Goal: Task Accomplishment & Management: Manage account settings

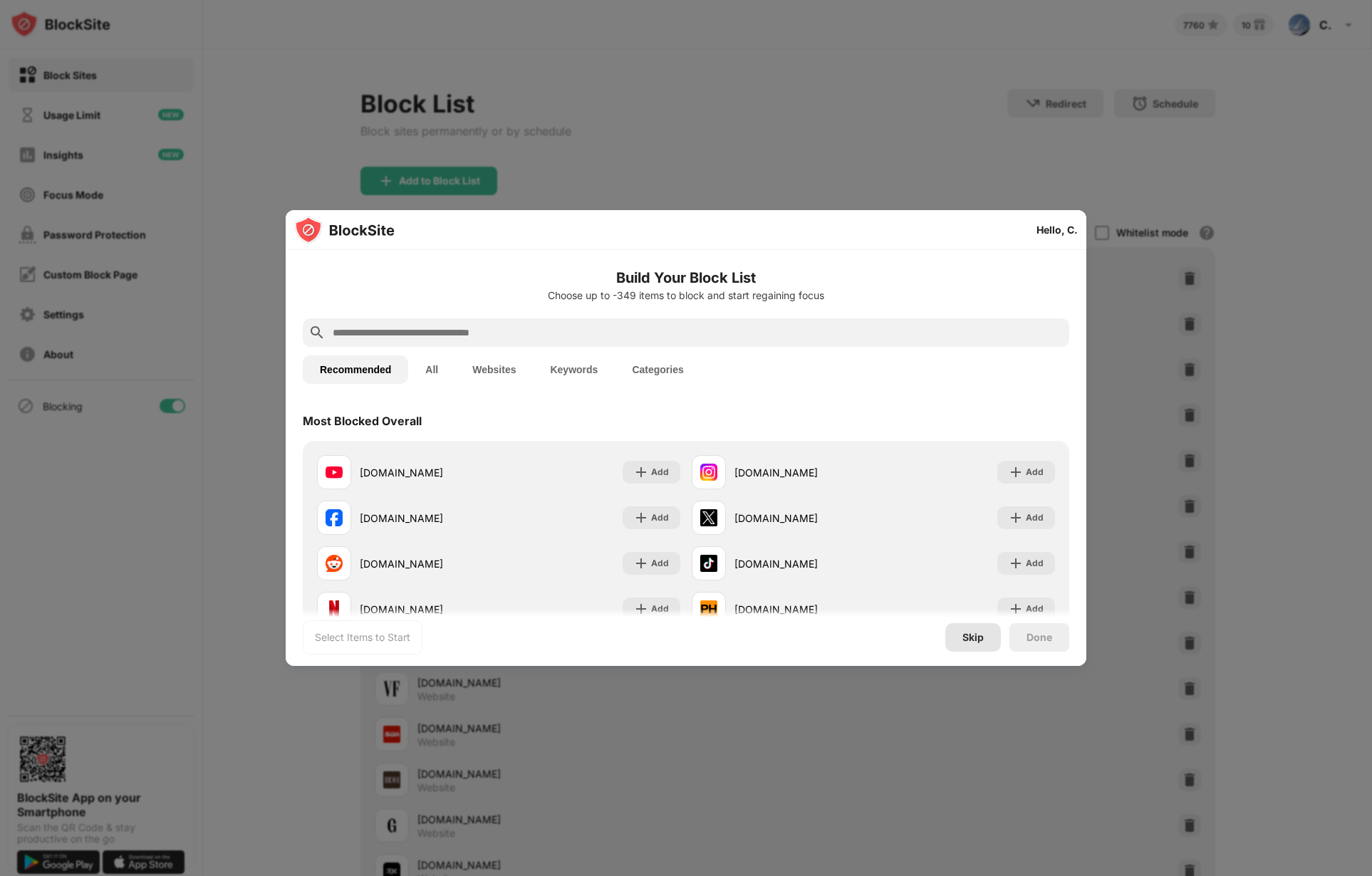
click at [972, 640] on div "Skip" at bounding box center [973, 637] width 21 height 12
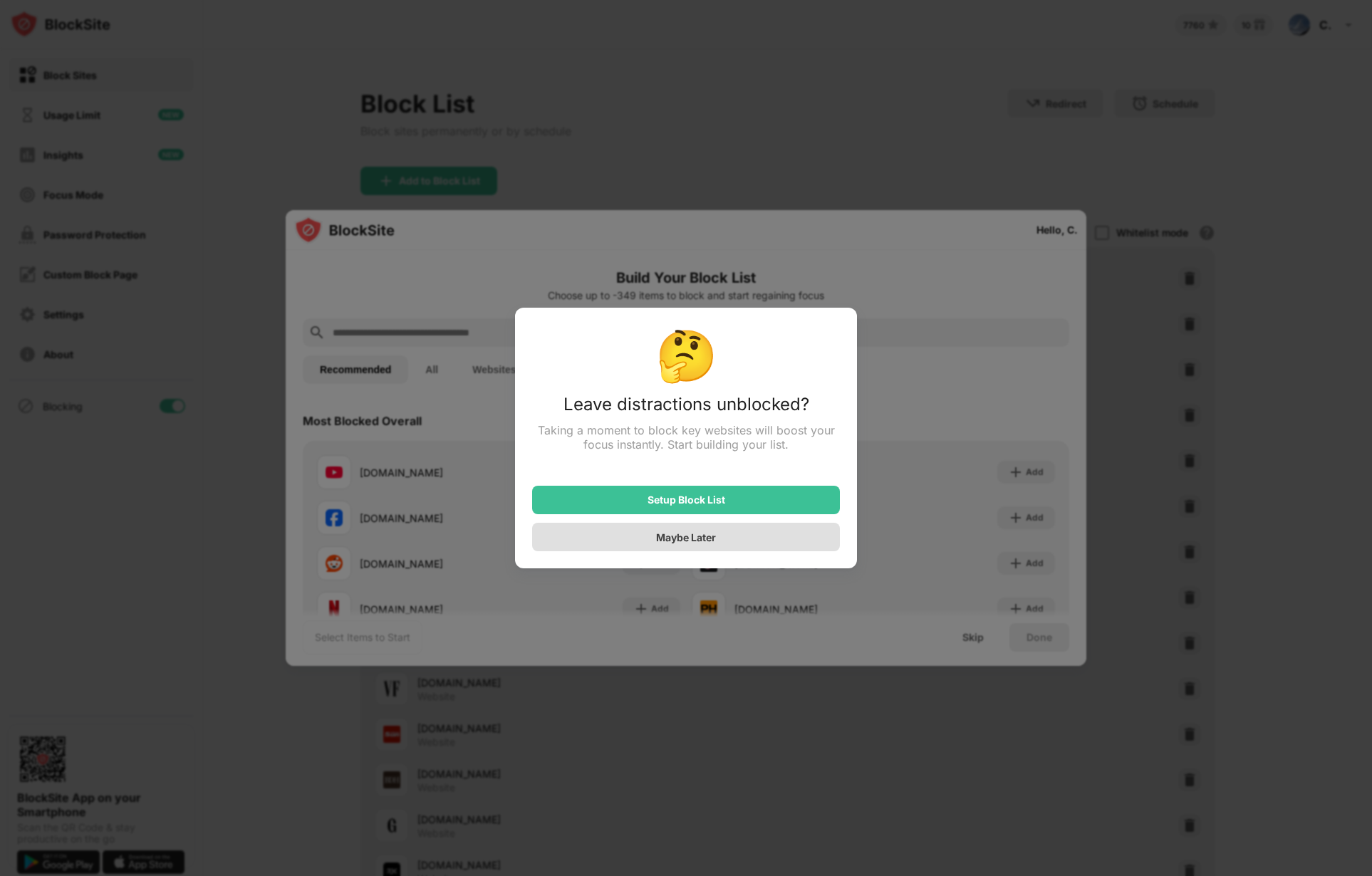
click at [704, 543] on div "Maybe Later" at bounding box center [685, 538] width 59 height 12
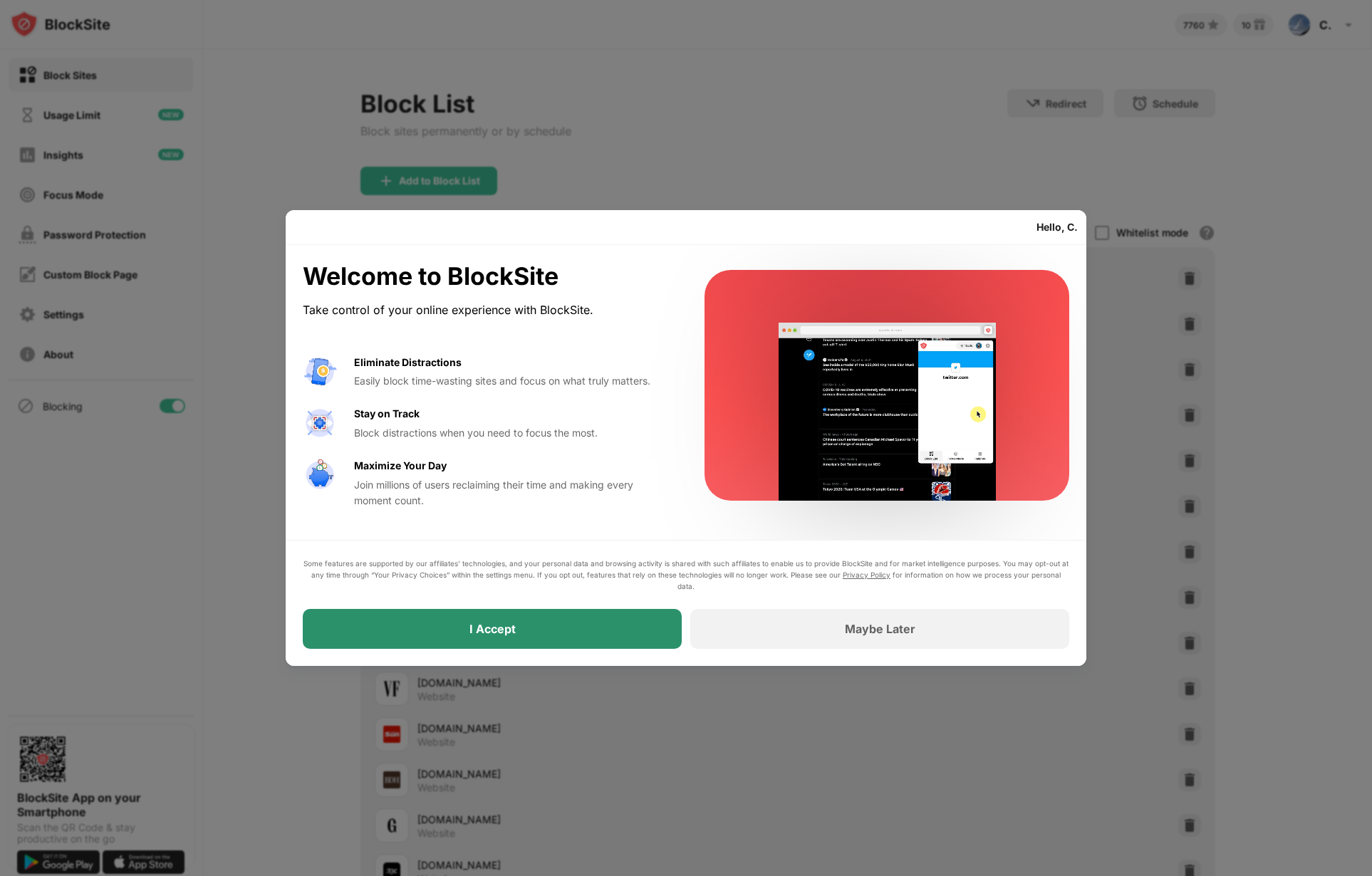
click at [540, 637] on div "I Accept" at bounding box center [492, 628] width 379 height 40
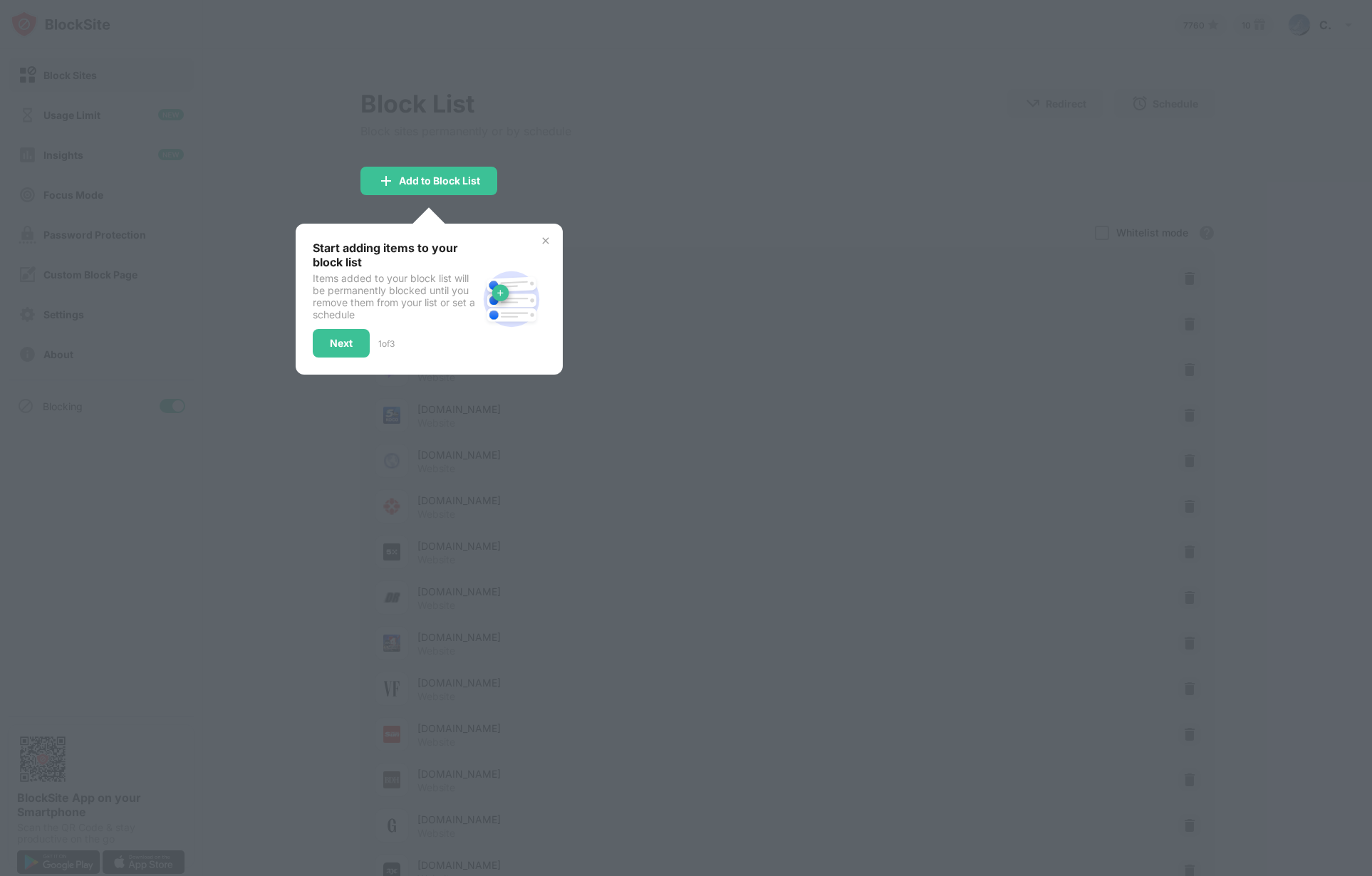
click at [540, 244] on img at bounding box center [545, 241] width 12 height 12
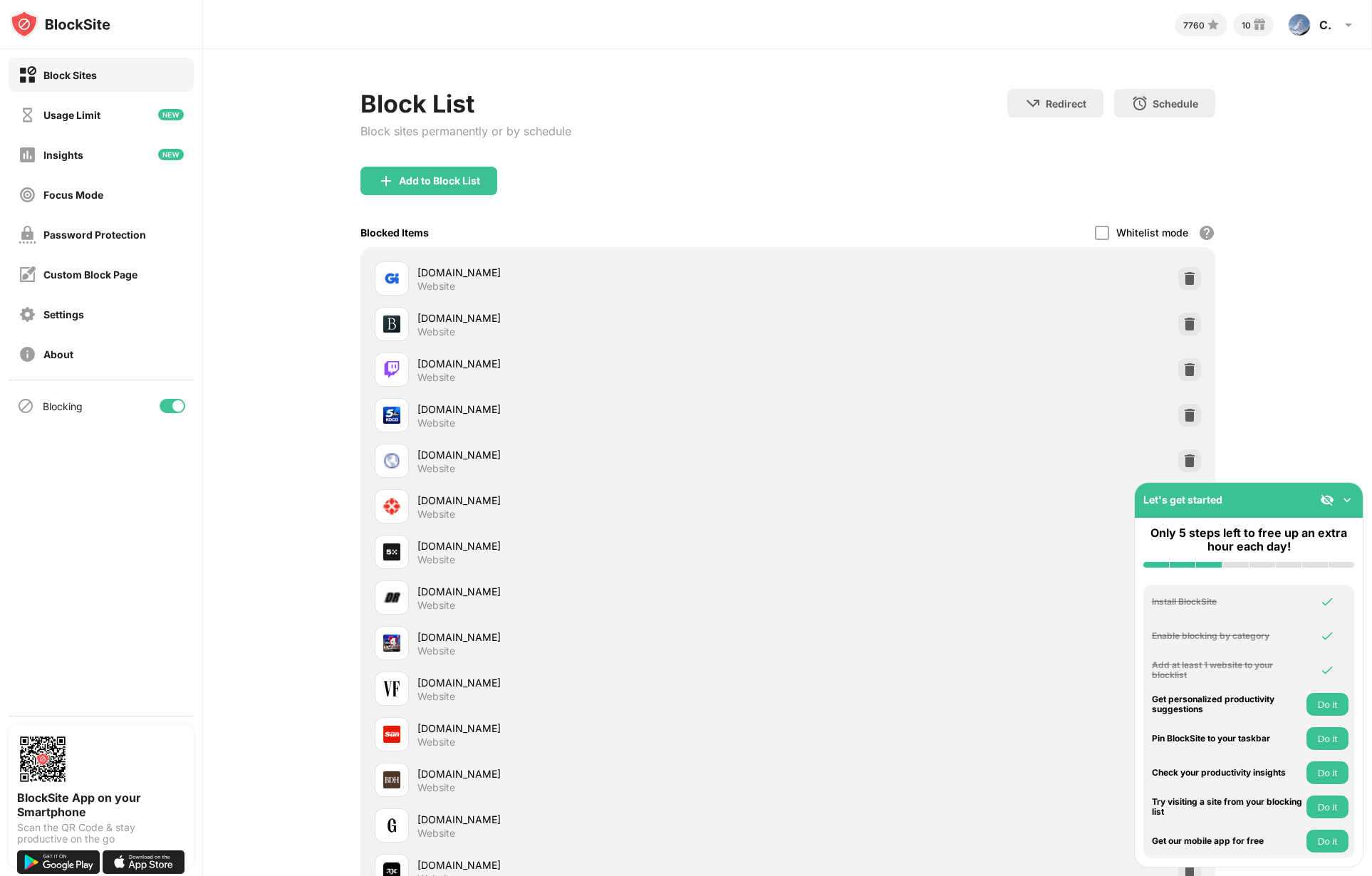
click at [1326, 496] on img at bounding box center [1327, 500] width 14 height 14
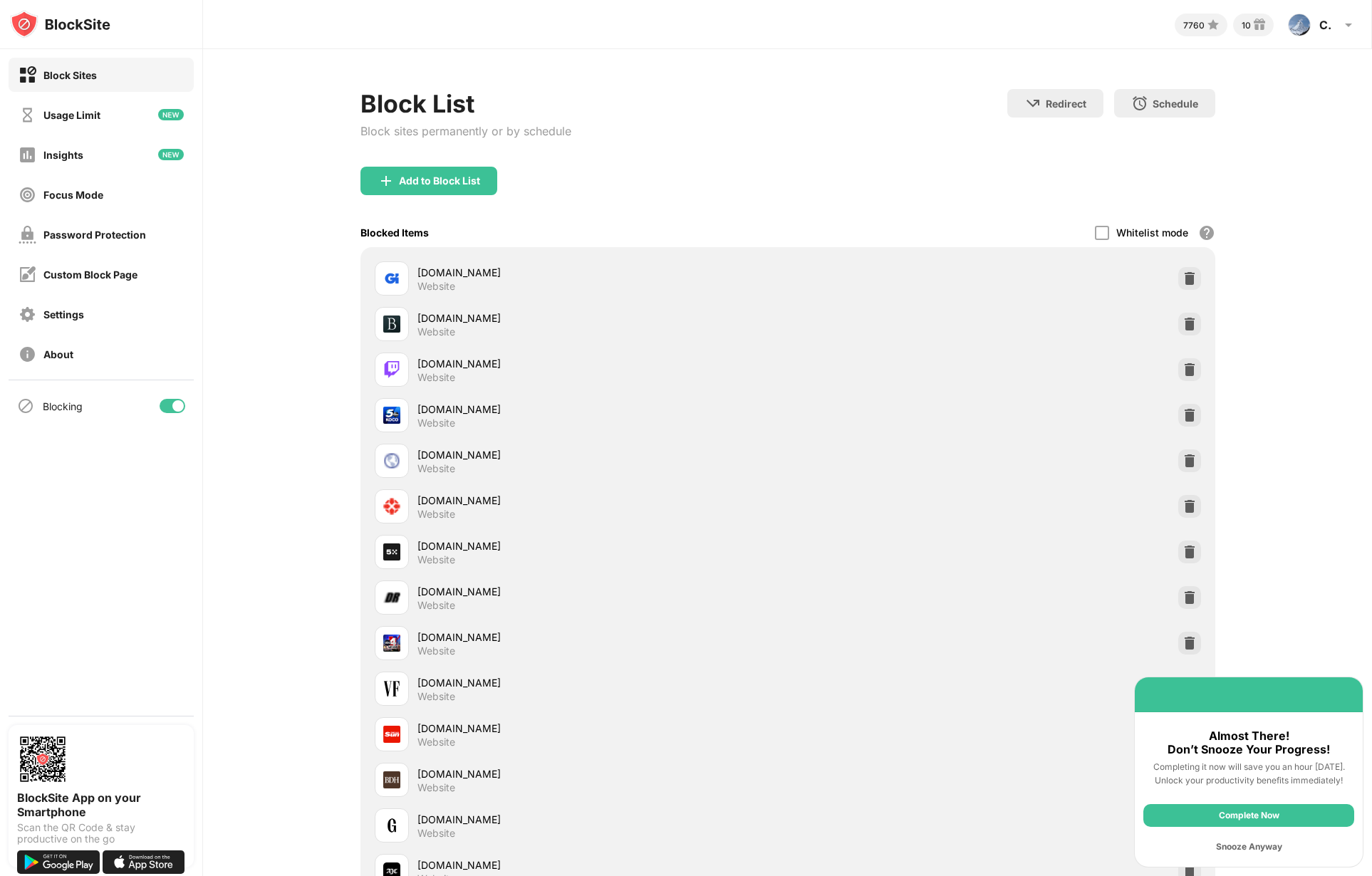
click at [1244, 852] on div "Snooze Anyway" at bounding box center [1249, 847] width 211 height 23
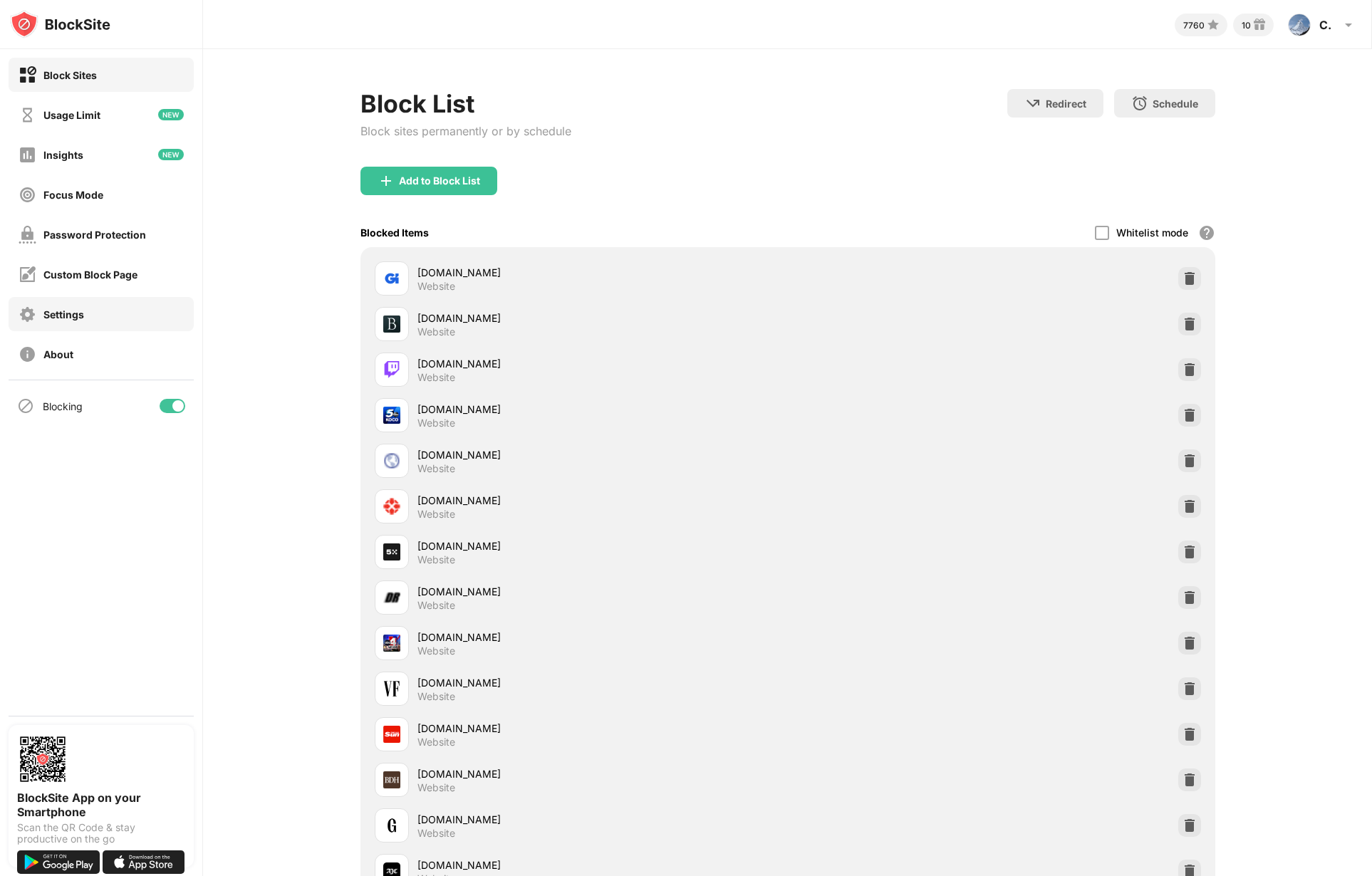
click at [53, 312] on div "Settings" at bounding box center [64, 314] width 41 height 12
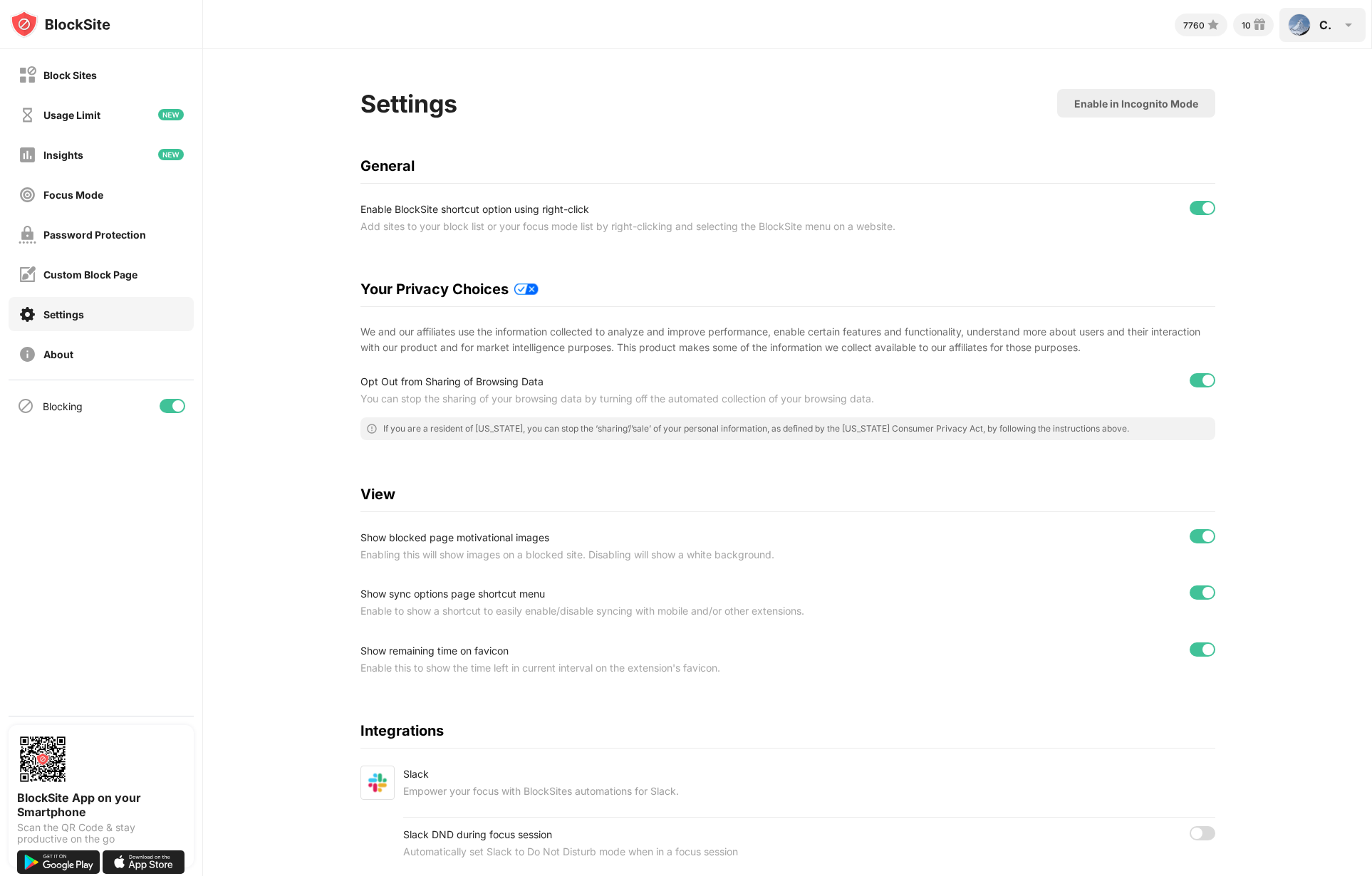
click at [1337, 28] on div "C. C. Brown View Account Insights Rewards Settings Support Log Out" at bounding box center [1321, 25] width 86 height 35
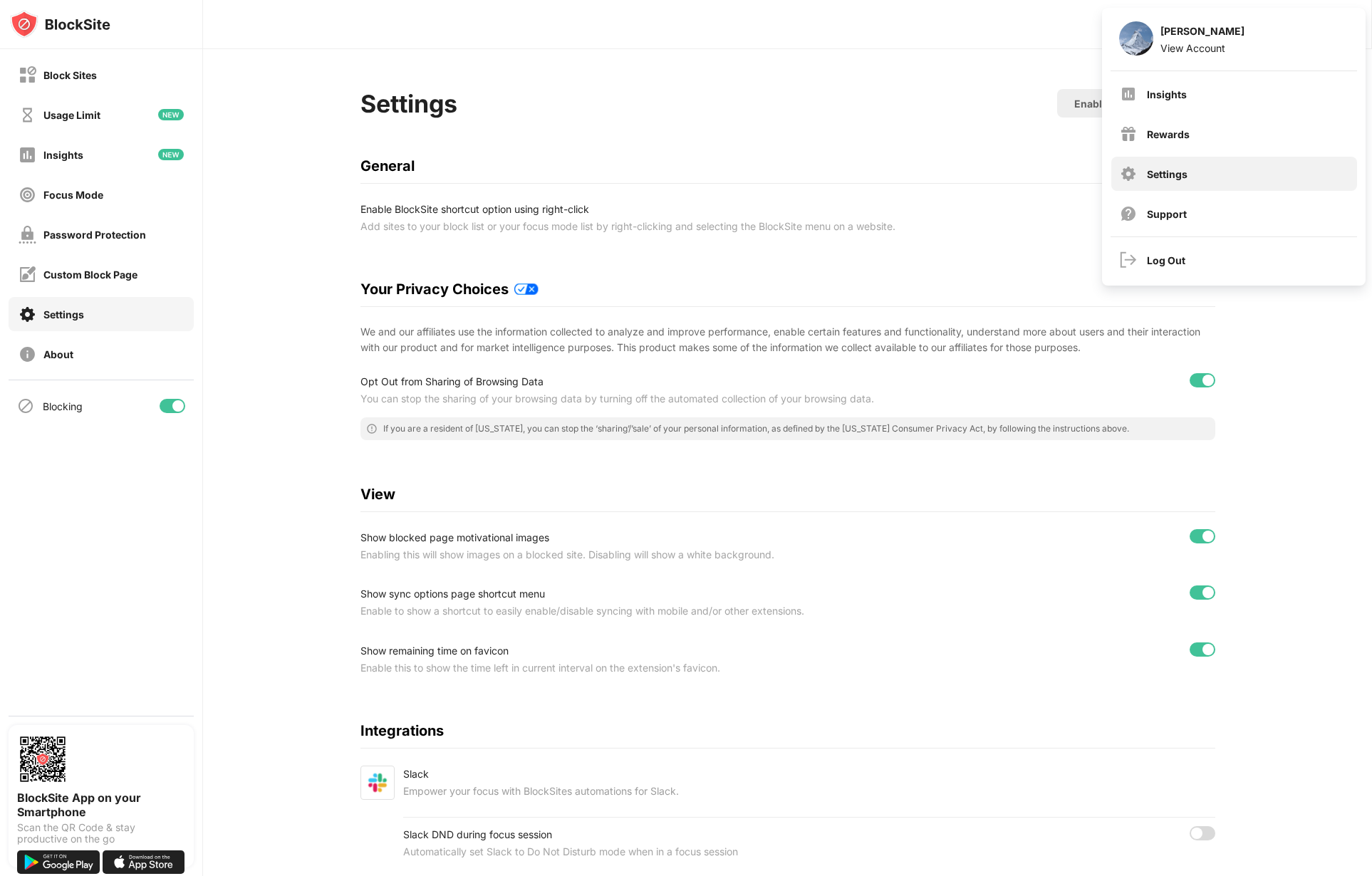
click at [1158, 180] on div "Settings" at bounding box center [1234, 174] width 246 height 35
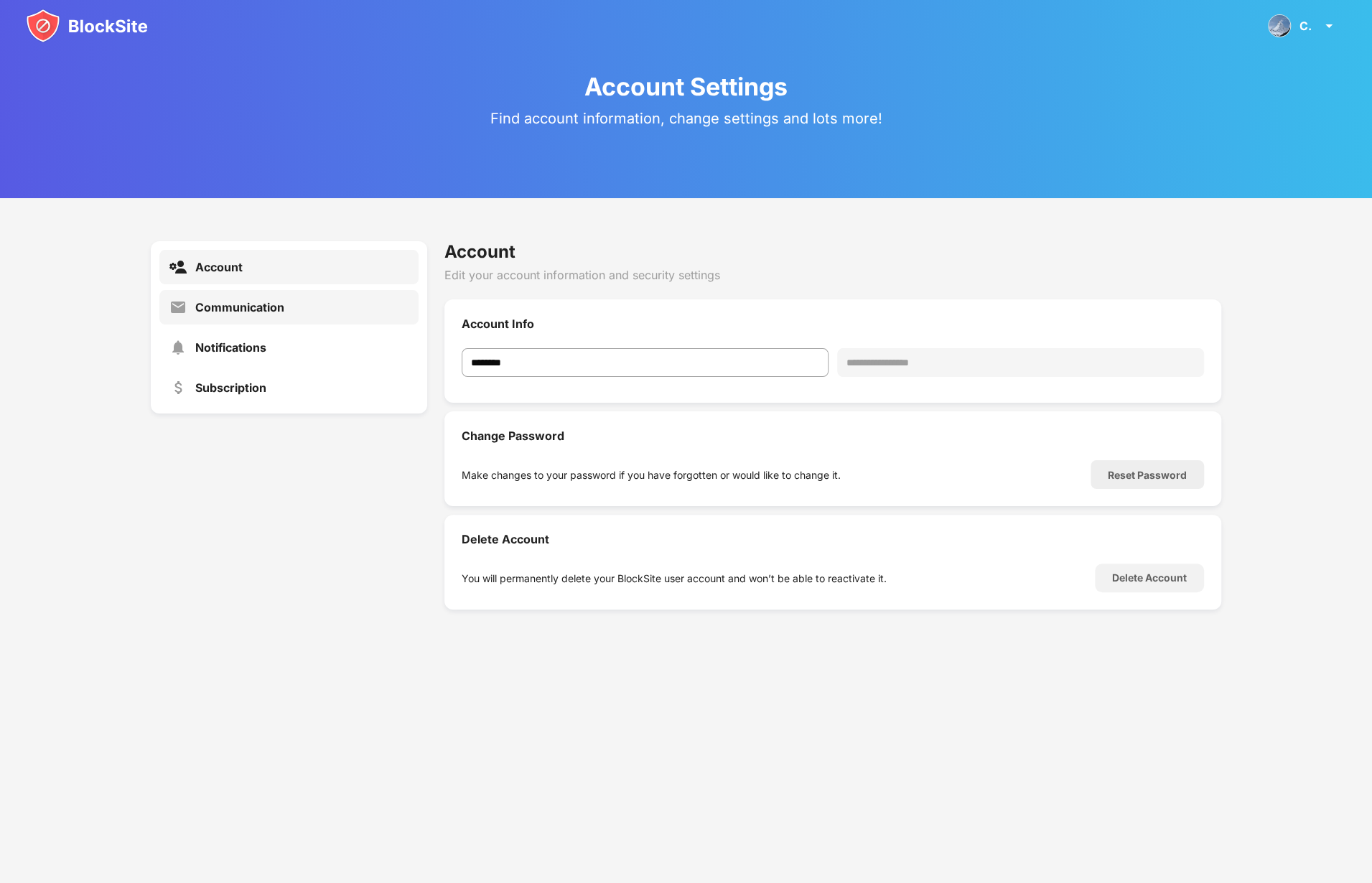
click at [247, 303] on div "Communication" at bounding box center [240, 307] width 89 height 14
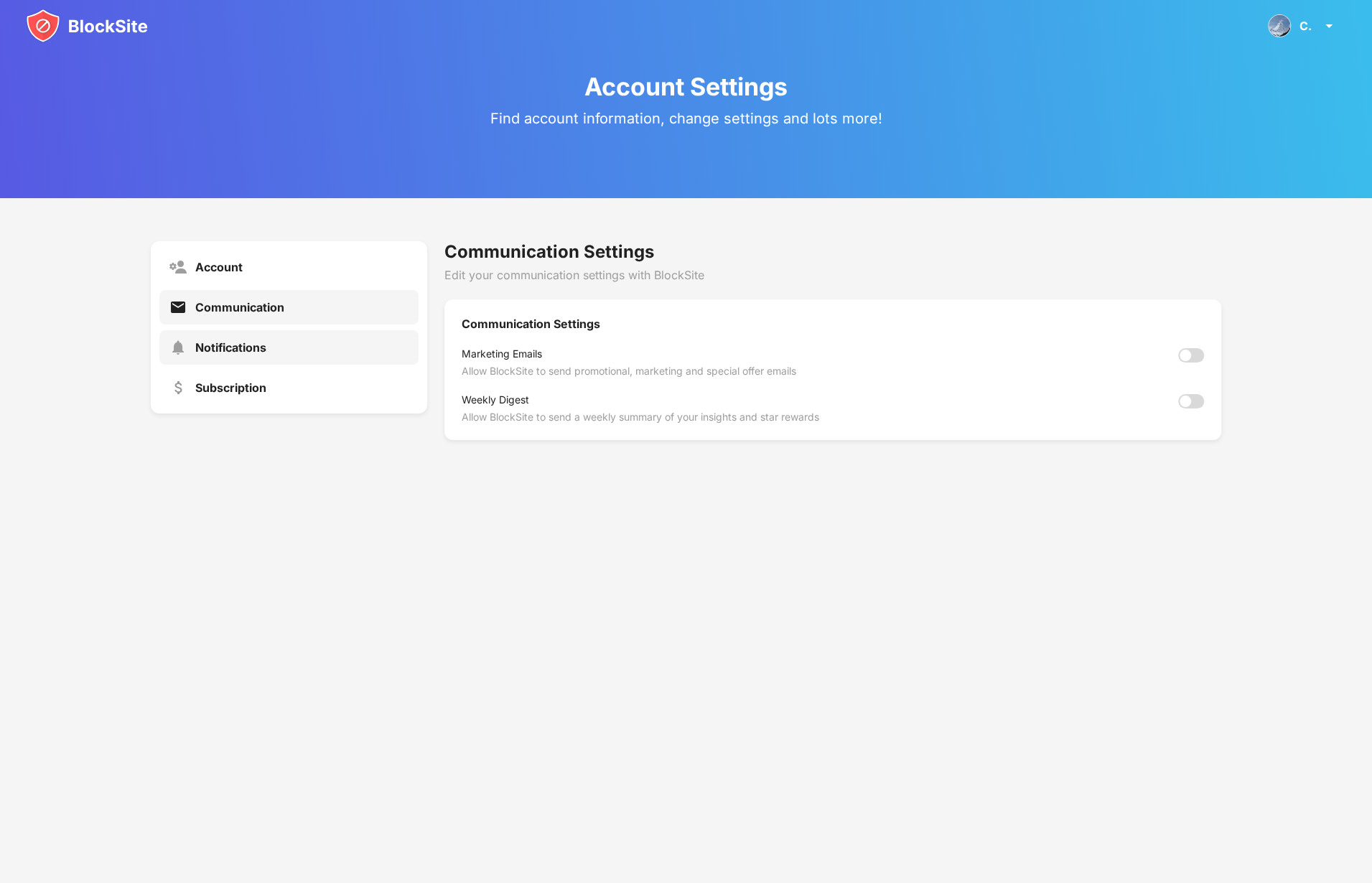
click at [214, 348] on div "Notifications" at bounding box center [230, 347] width 71 height 14
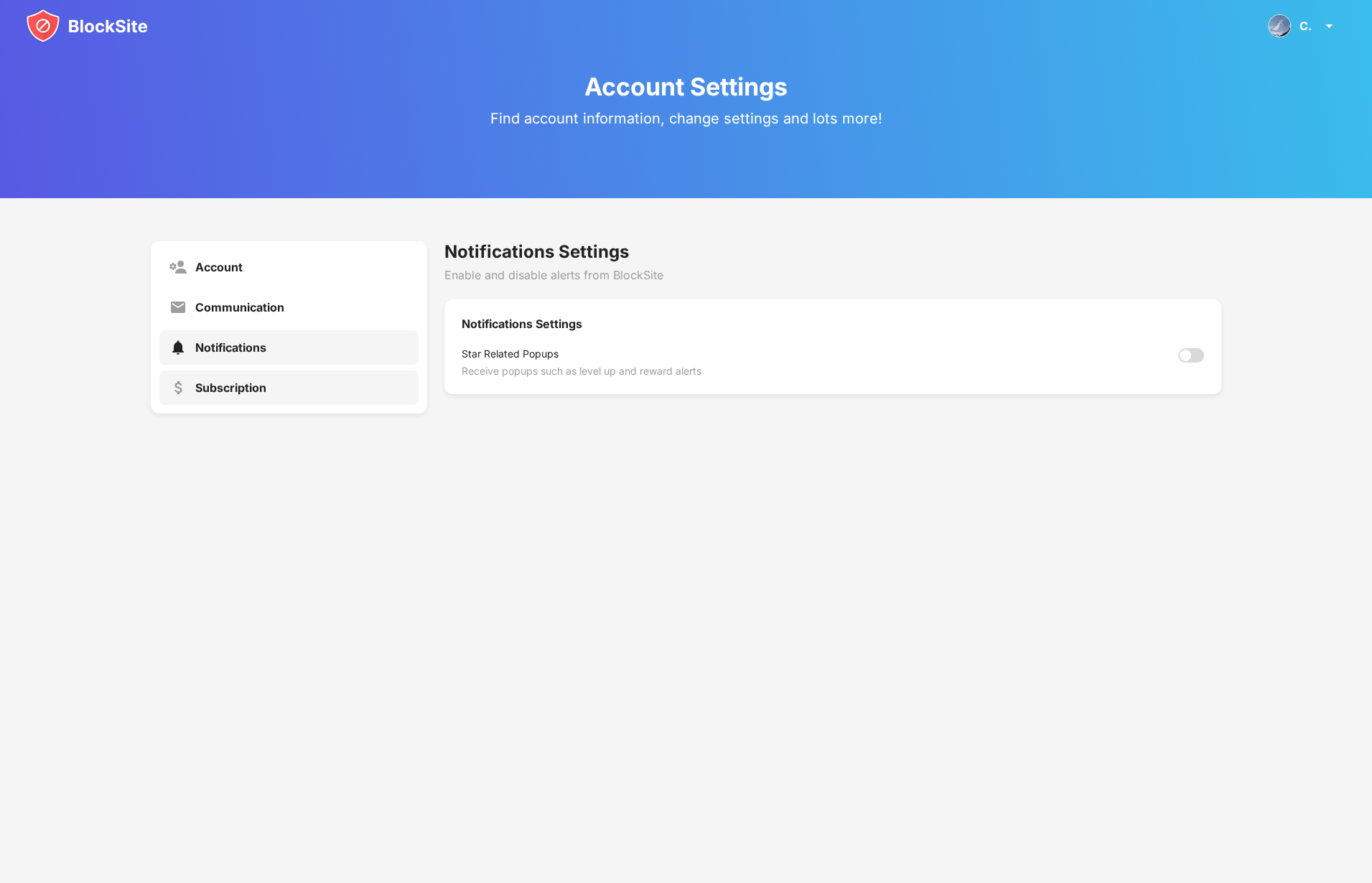
click at [211, 383] on div "Subscription" at bounding box center [230, 387] width 71 height 14
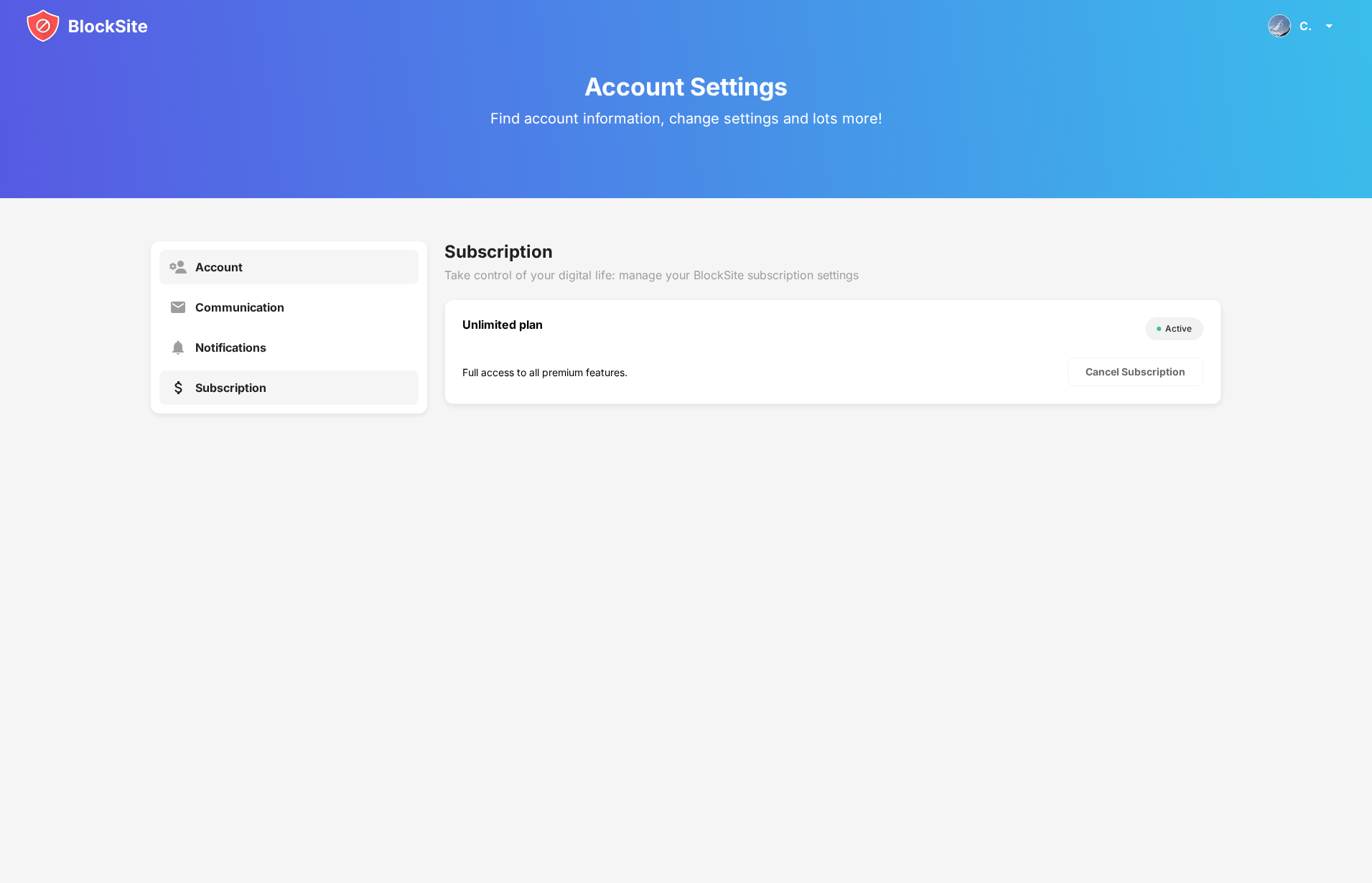
click at [213, 263] on div "Account" at bounding box center [218, 267] width 47 height 14
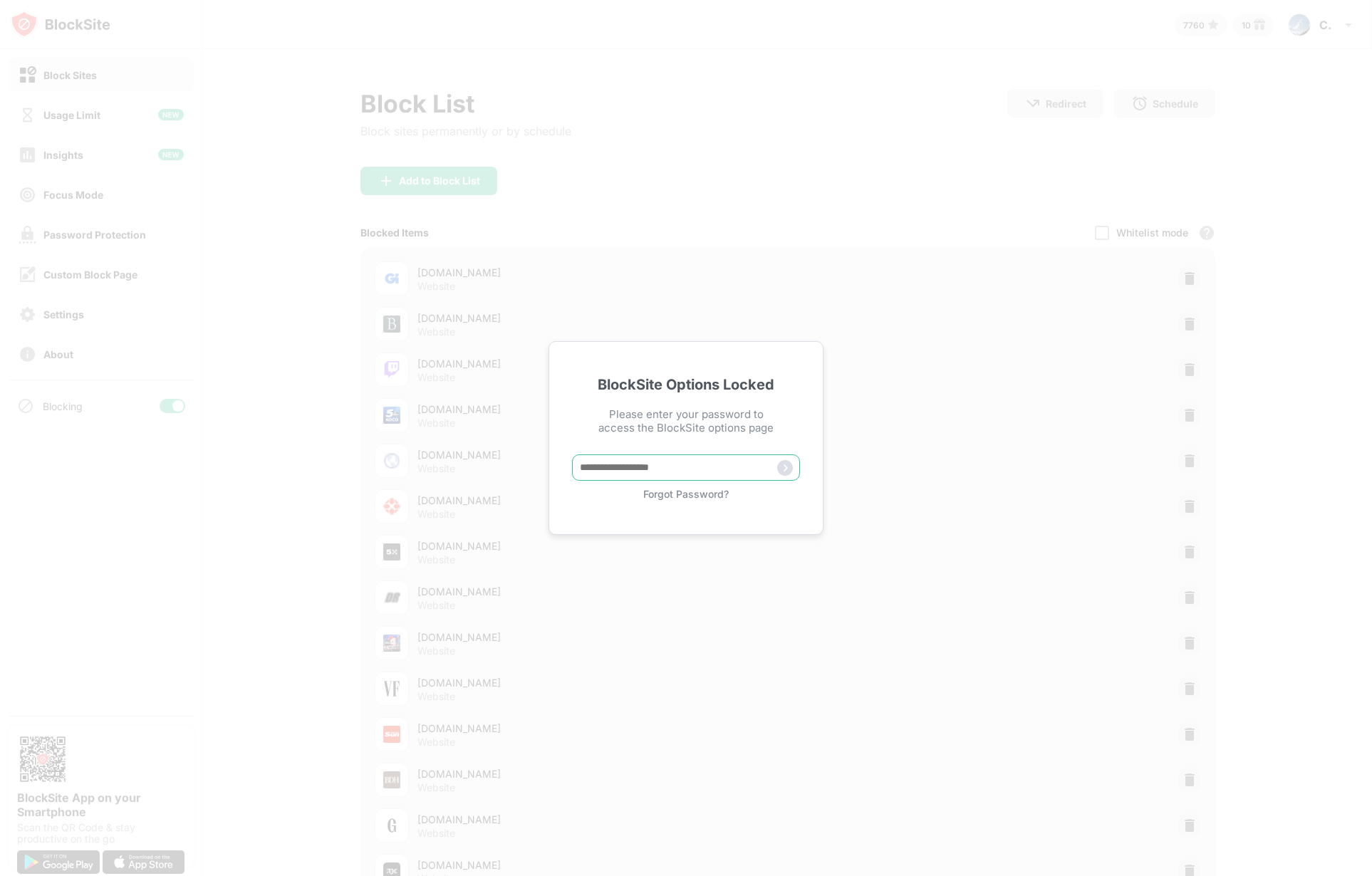
click at [640, 455] on input "text" at bounding box center [685, 468] width 228 height 27
click at [682, 497] on div "Forgot Password?" at bounding box center [685, 494] width 228 height 12
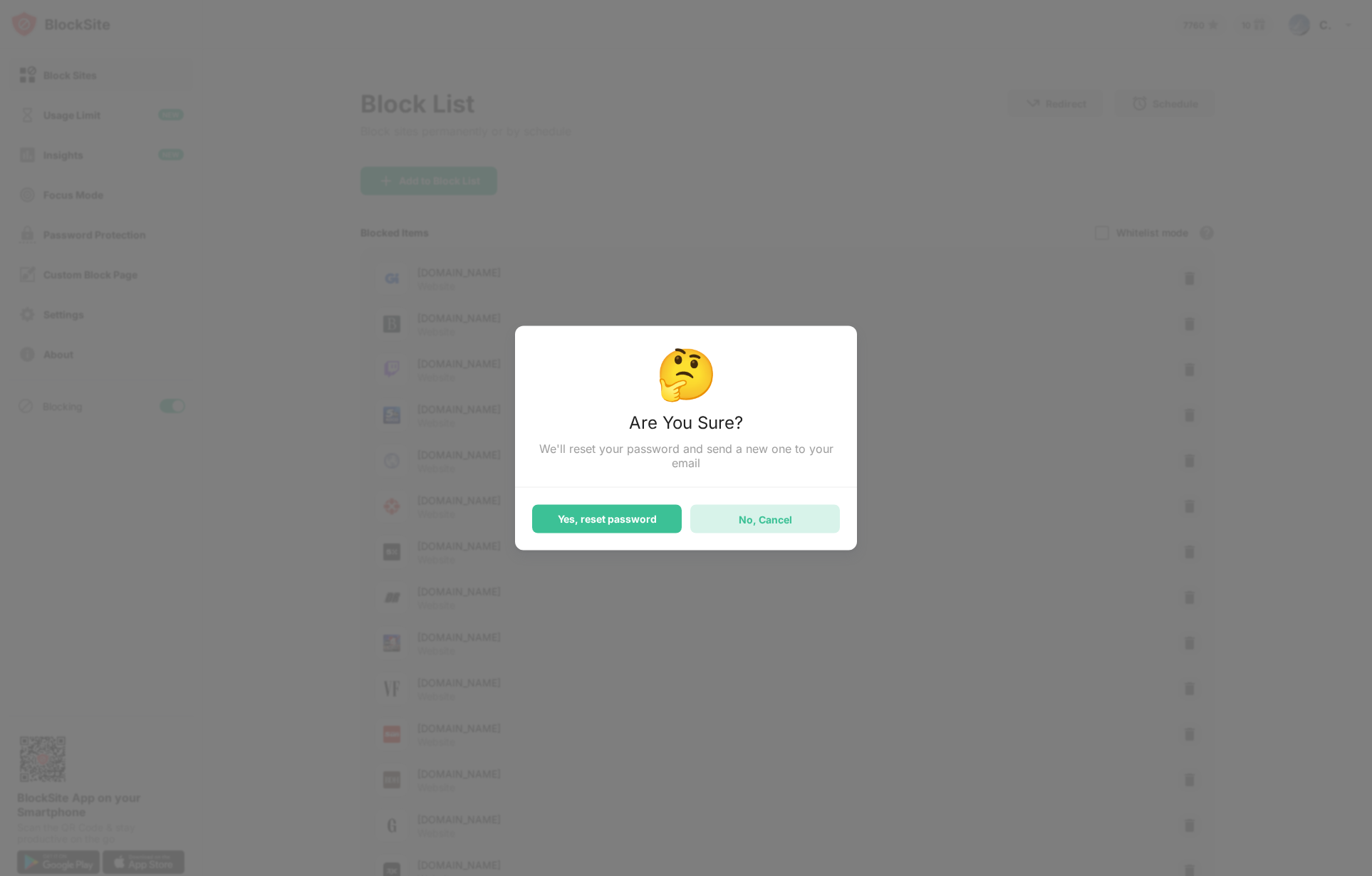
drag, startPoint x: 735, startPoint y: 517, endPoint x: 748, endPoint y: 500, distance: 21.4
click at [730, 516] on div "No, Cancel" at bounding box center [765, 519] width 150 height 28
